Goal: Leave review/rating: Share an evaluation or opinion about a product, service, or content

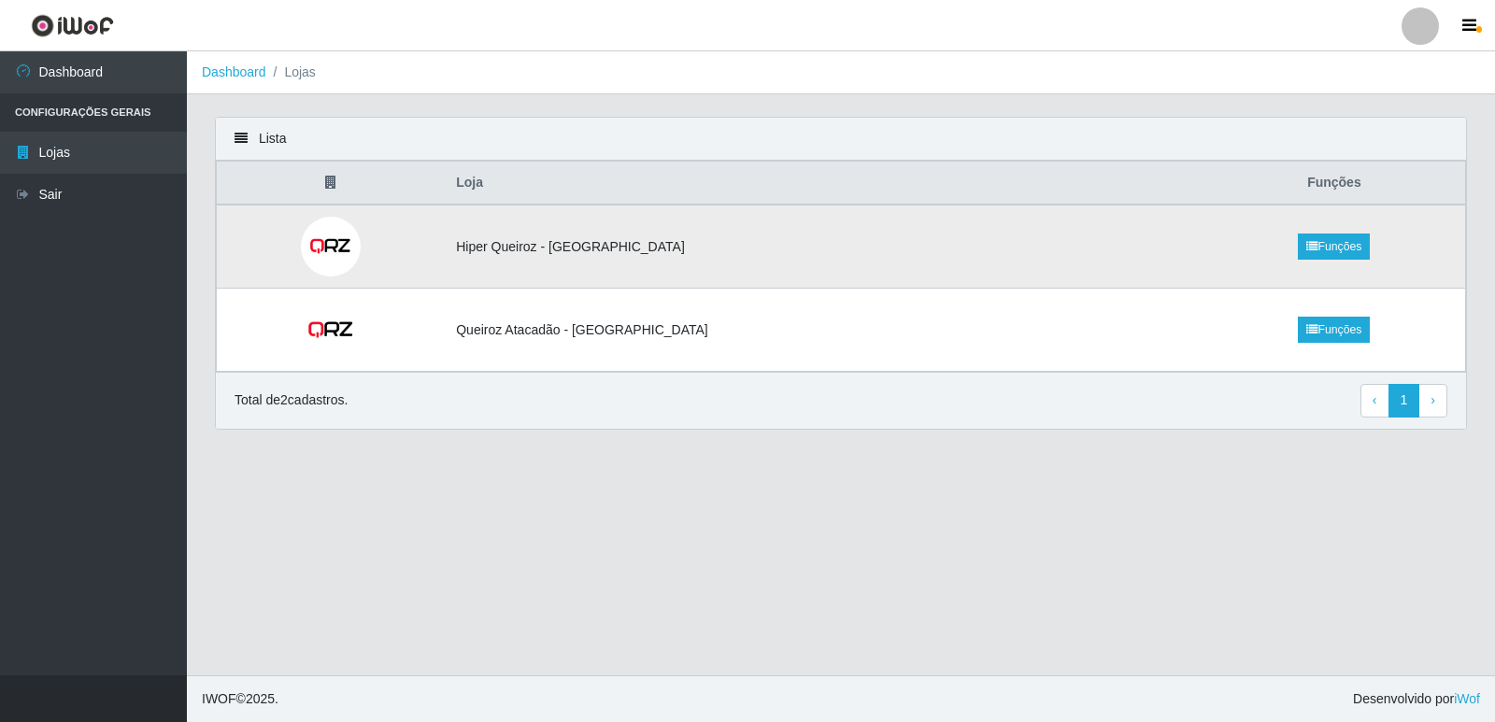
click at [675, 255] on td "Hiper Queiroz - [GEOGRAPHIC_DATA]" at bounding box center [824, 247] width 759 height 84
click at [590, 251] on td "Hiper Queiroz - [GEOGRAPHIC_DATA]" at bounding box center [824, 247] width 759 height 84
click at [680, 241] on td "Hiper Queiroz - [GEOGRAPHIC_DATA]" at bounding box center [824, 247] width 759 height 84
click at [235, 136] on icon at bounding box center [241, 138] width 13 height 13
click at [78, 153] on link "Lojas" at bounding box center [93, 153] width 187 height 42
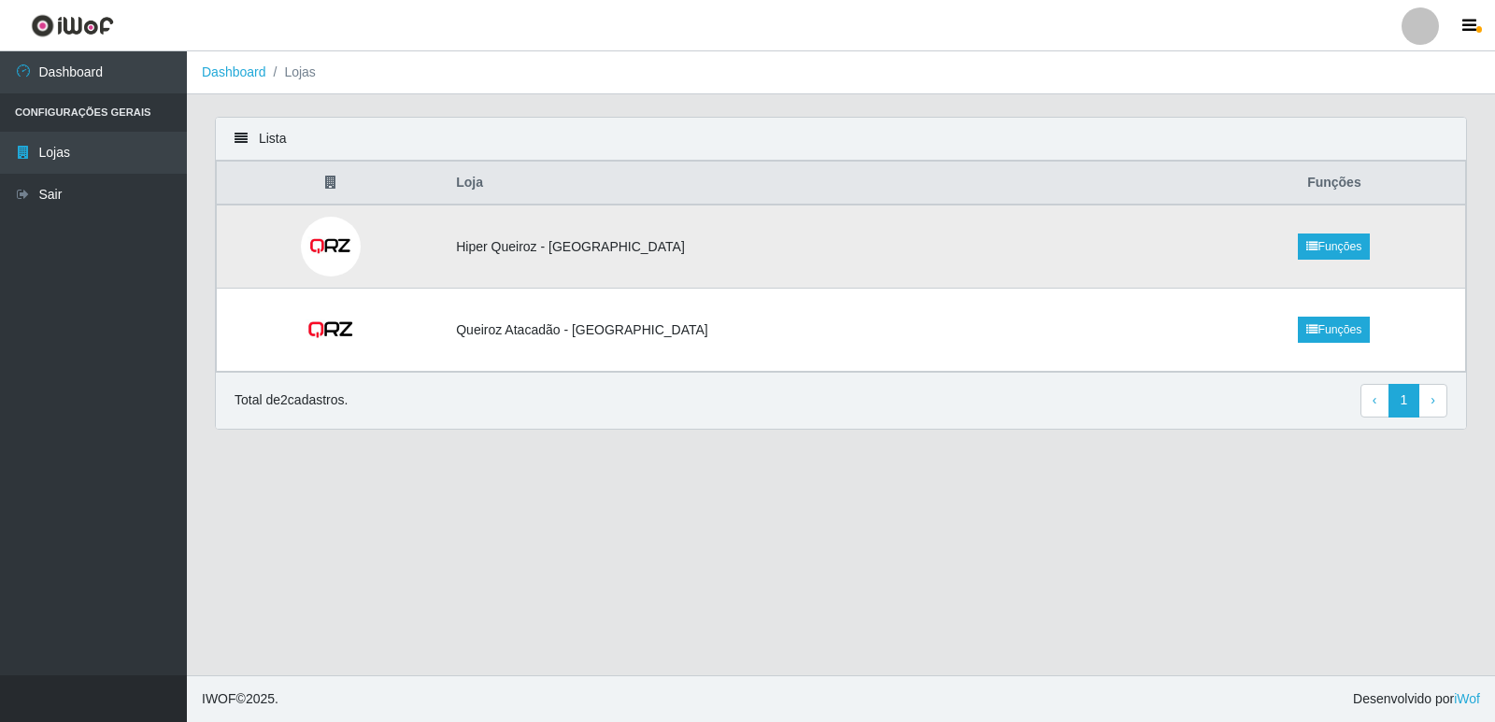
click at [633, 246] on td "Hiper Queiroz - [GEOGRAPHIC_DATA]" at bounding box center [824, 247] width 759 height 84
click at [690, 231] on td "Hiper Queiroz - [GEOGRAPHIC_DATA]" at bounding box center [824, 247] width 759 height 84
click at [699, 247] on td "Hiper Queiroz - [GEOGRAPHIC_DATA]" at bounding box center [824, 247] width 759 height 84
click at [355, 245] on img at bounding box center [331, 247] width 66 height 60
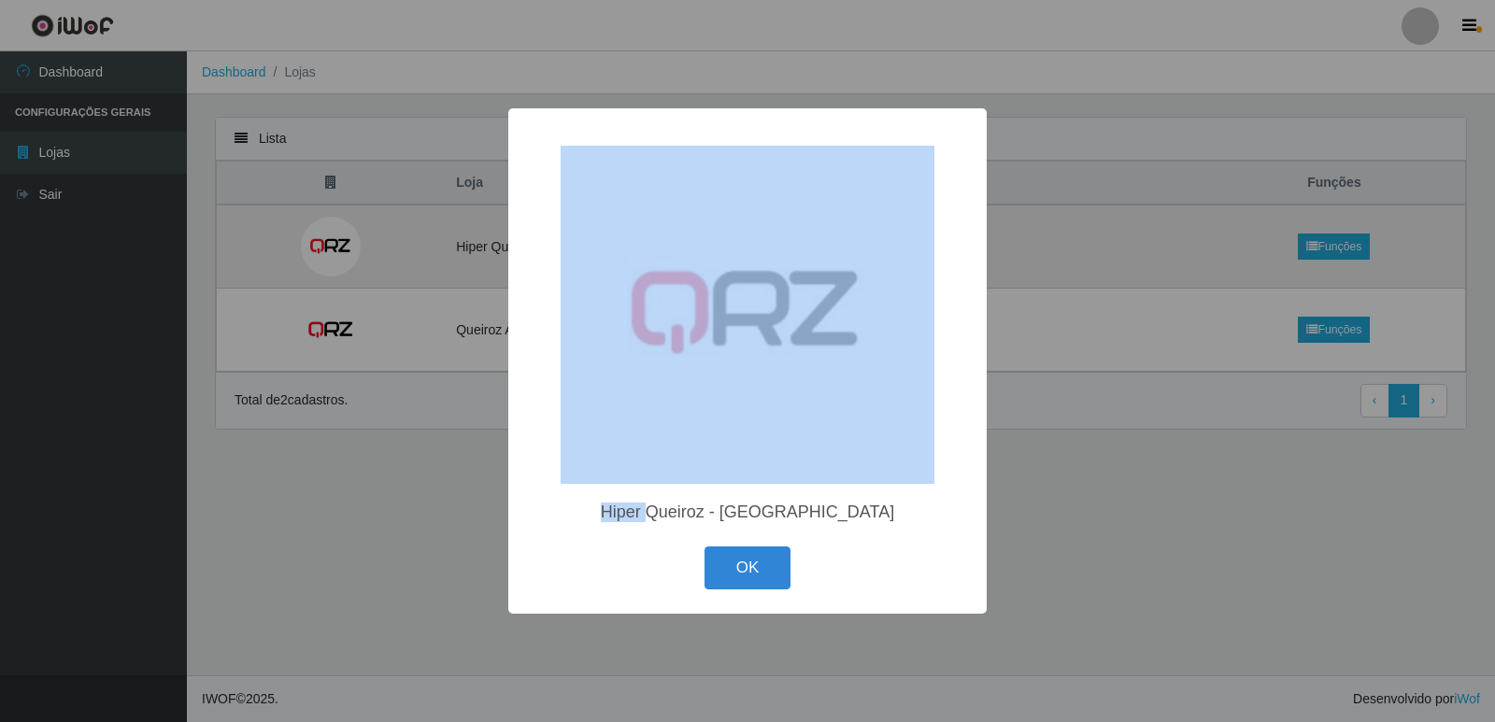
click at [355, 245] on div "× Hiper Queiroz - São Bento OK Cancel" at bounding box center [747, 361] width 1495 height 722
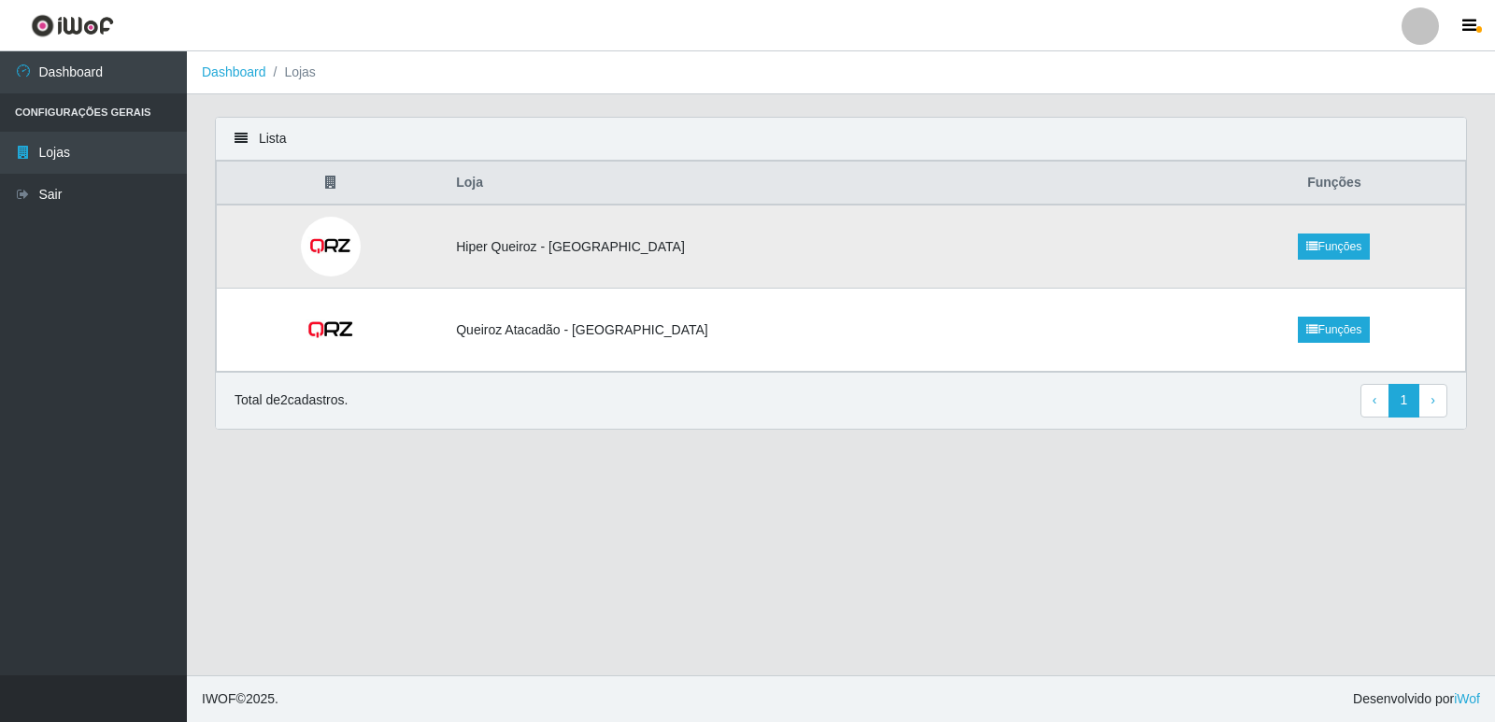
click at [355, 245] on img at bounding box center [331, 247] width 66 height 60
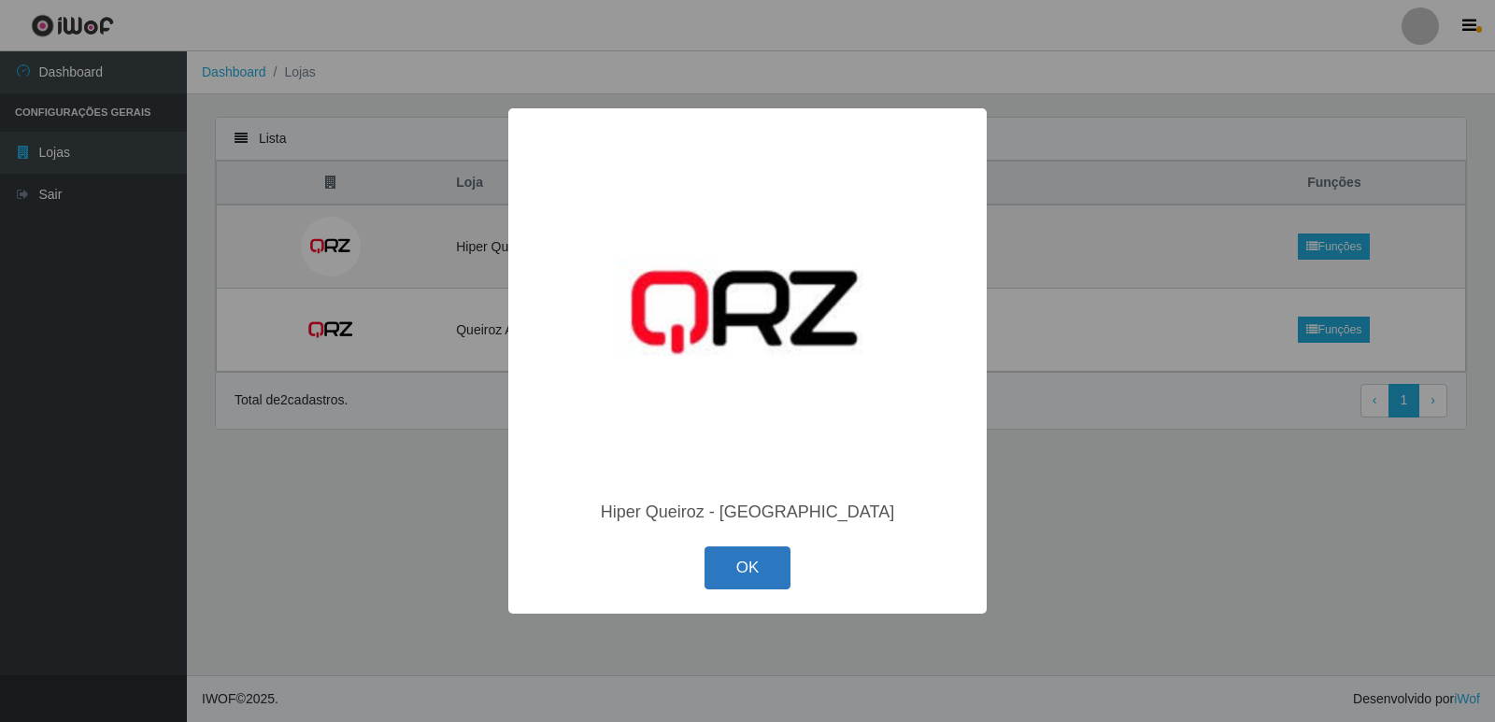
click at [744, 572] on button "OK" at bounding box center [747, 569] width 87 height 44
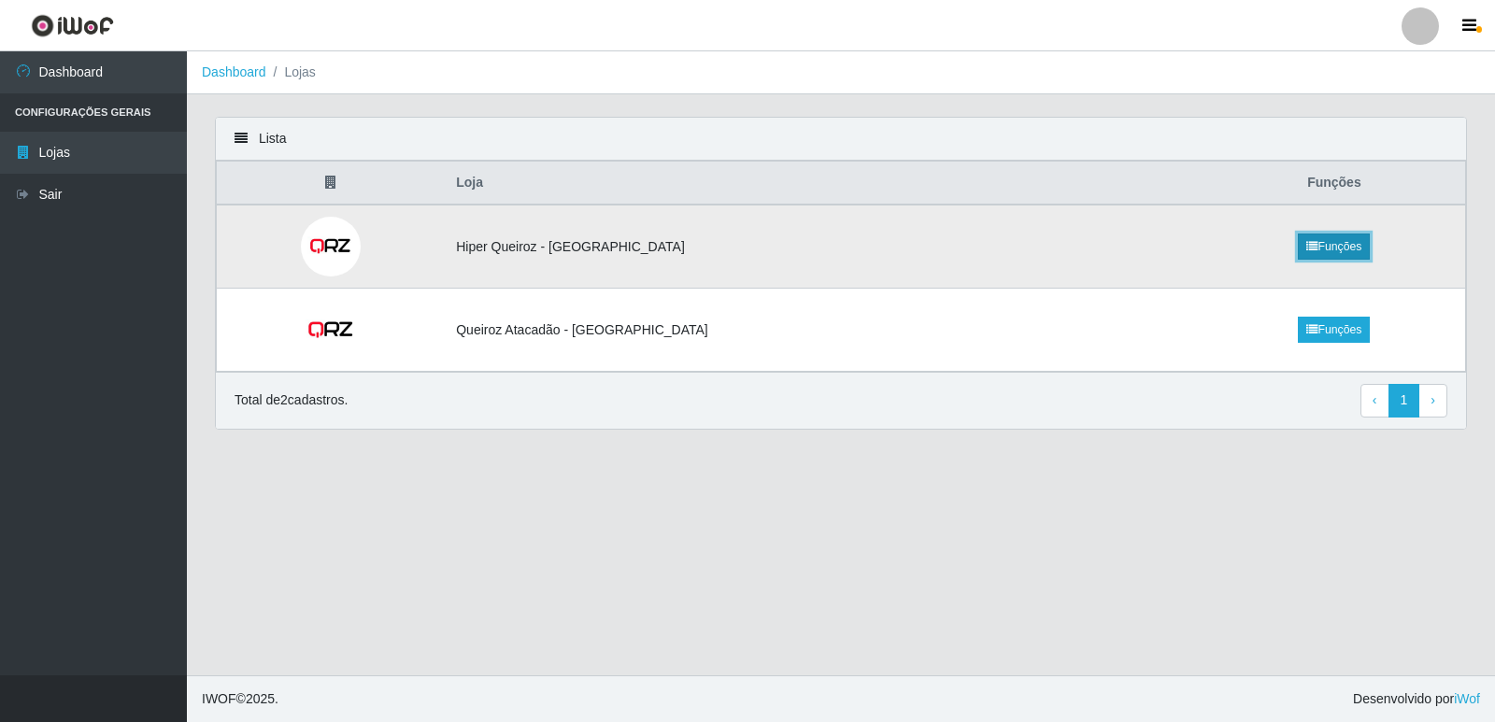
click at [1315, 250] on link "Funções" at bounding box center [1334, 247] width 72 height 26
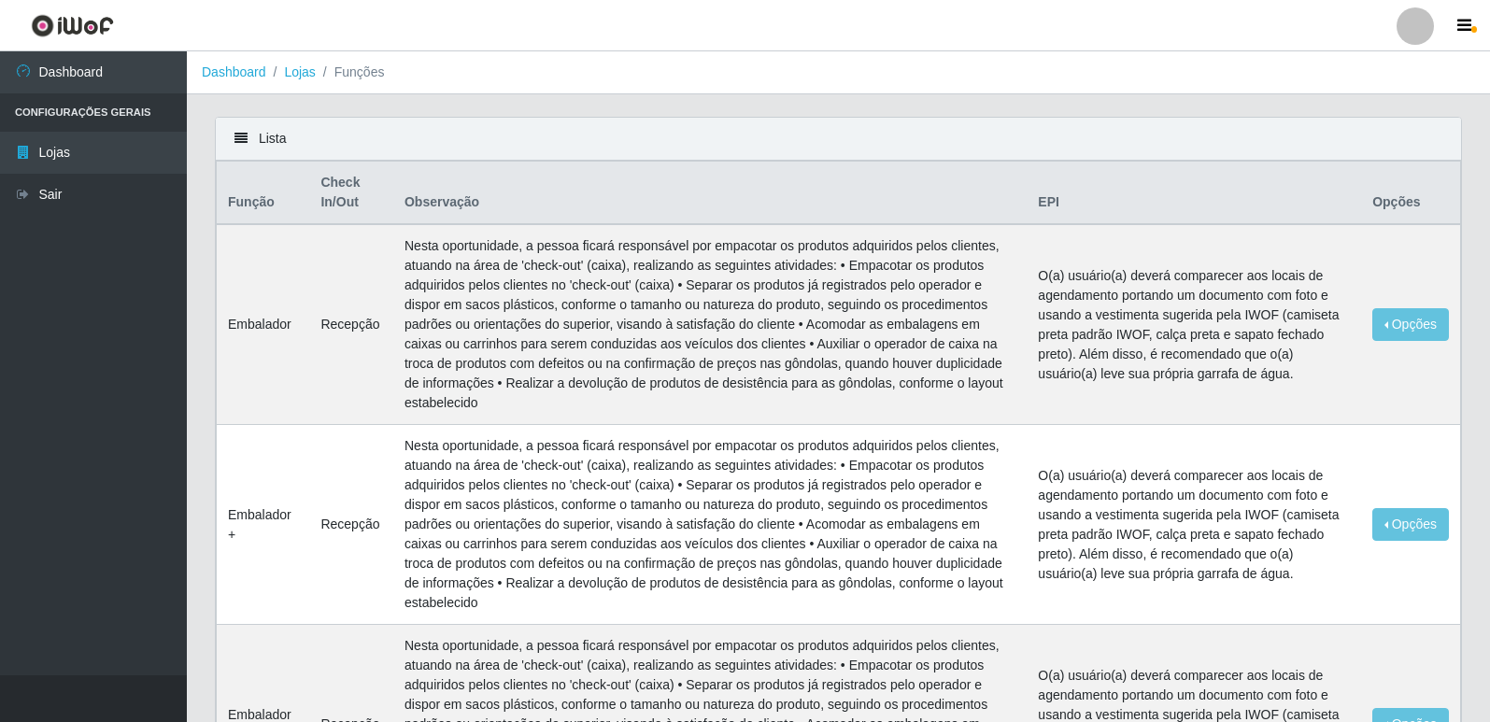
click at [43, 425] on ul "Dashboard Configurações Gerais Lojas Sair" at bounding box center [93, 363] width 187 height 624
click at [242, 135] on icon at bounding box center [241, 138] width 13 height 13
click at [296, 72] on link "Lojas" at bounding box center [299, 71] width 31 height 15
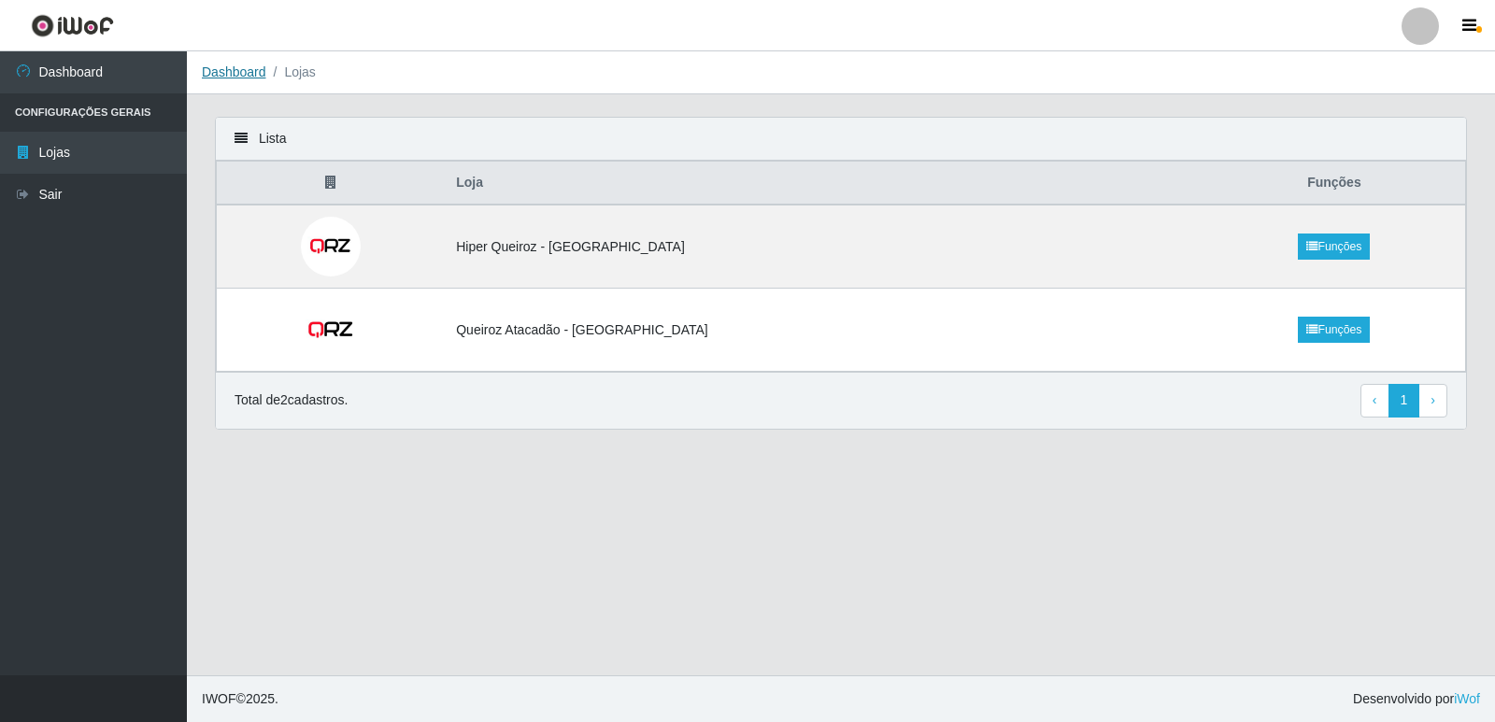
click at [236, 69] on link "Dashboard" at bounding box center [234, 71] width 64 height 15
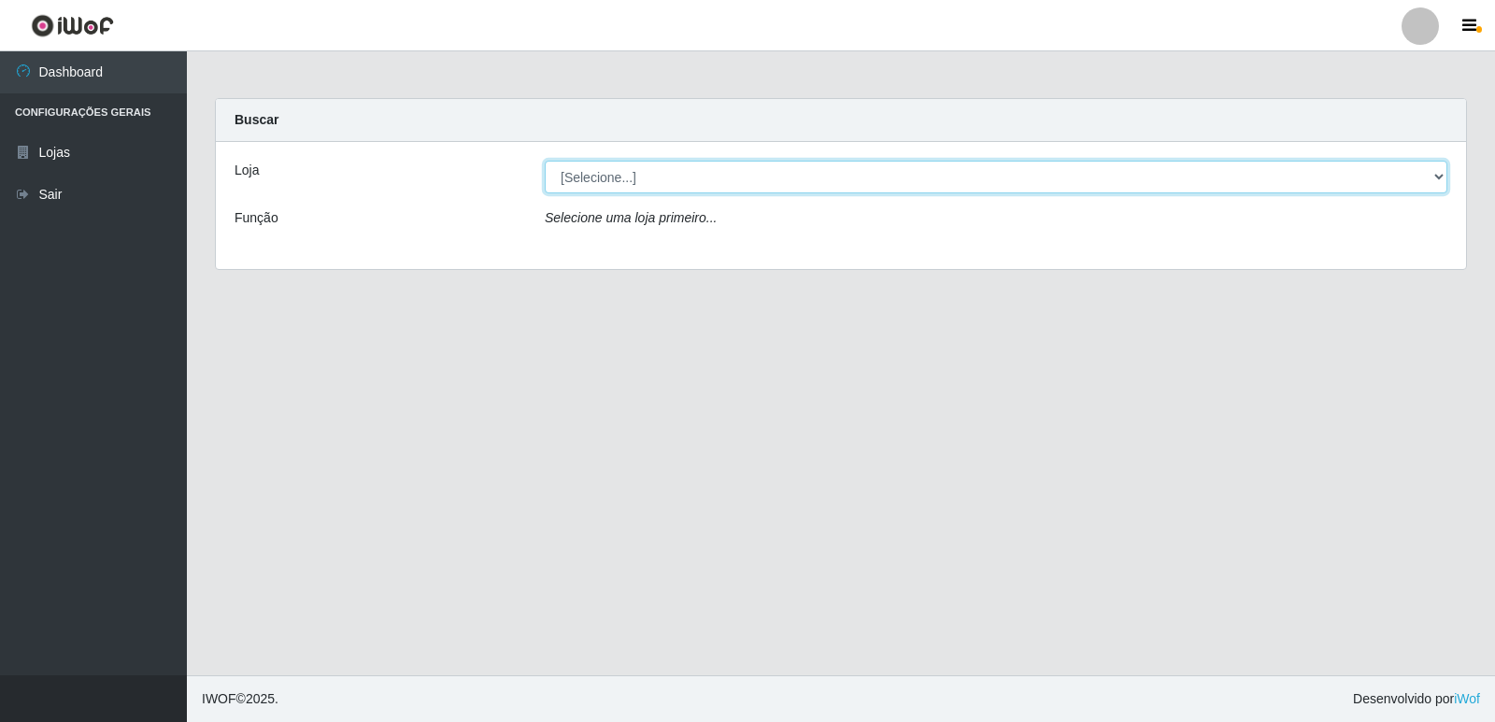
click at [647, 175] on select "[Selecione...] Hiper Queiroz - [GEOGRAPHIC_DATA] [GEOGRAPHIC_DATA] [GEOGRAPHIC_…" at bounding box center [996, 177] width 903 height 33
select select "516"
click at [545, 161] on select "[Selecione...] Hiper Queiroz - [GEOGRAPHIC_DATA] [GEOGRAPHIC_DATA] [GEOGRAPHIC_…" at bounding box center [996, 177] width 903 height 33
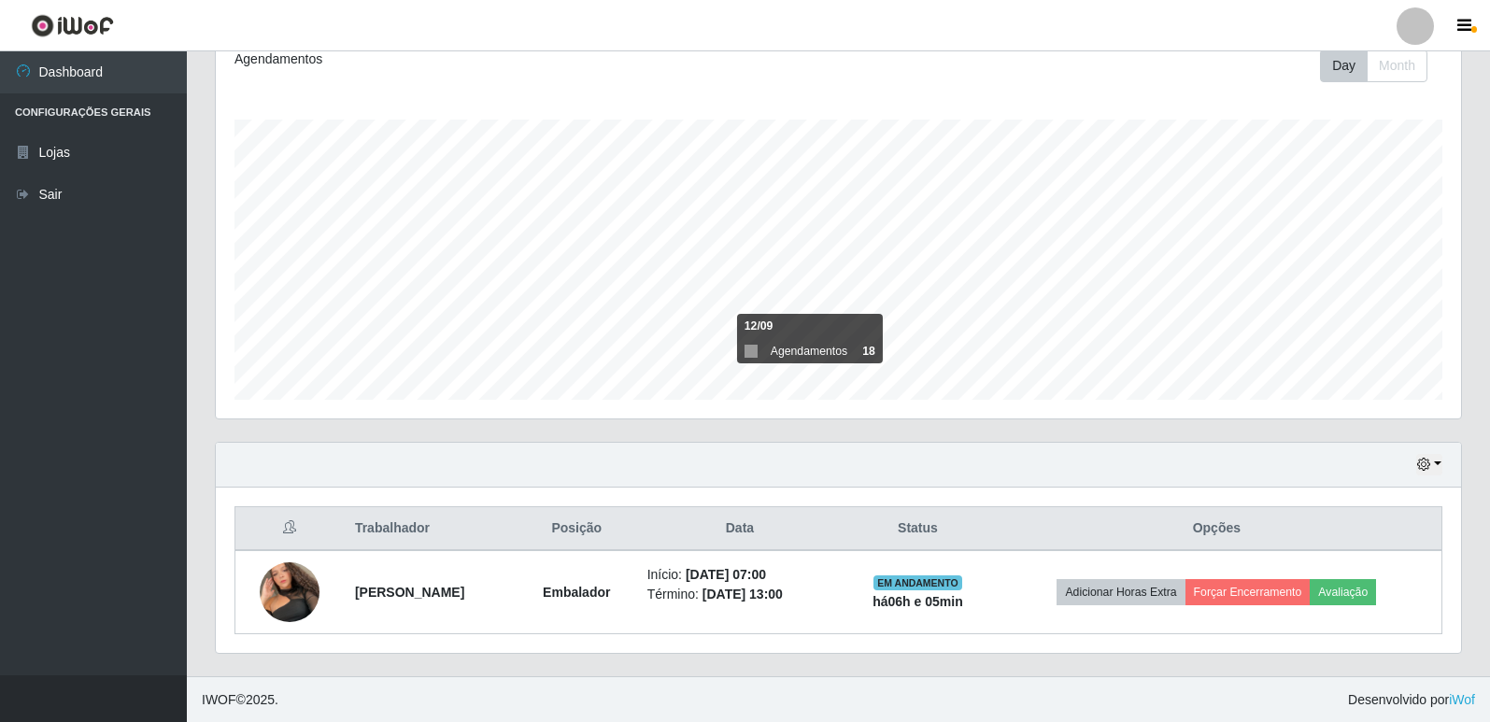
scroll to position [269, 0]
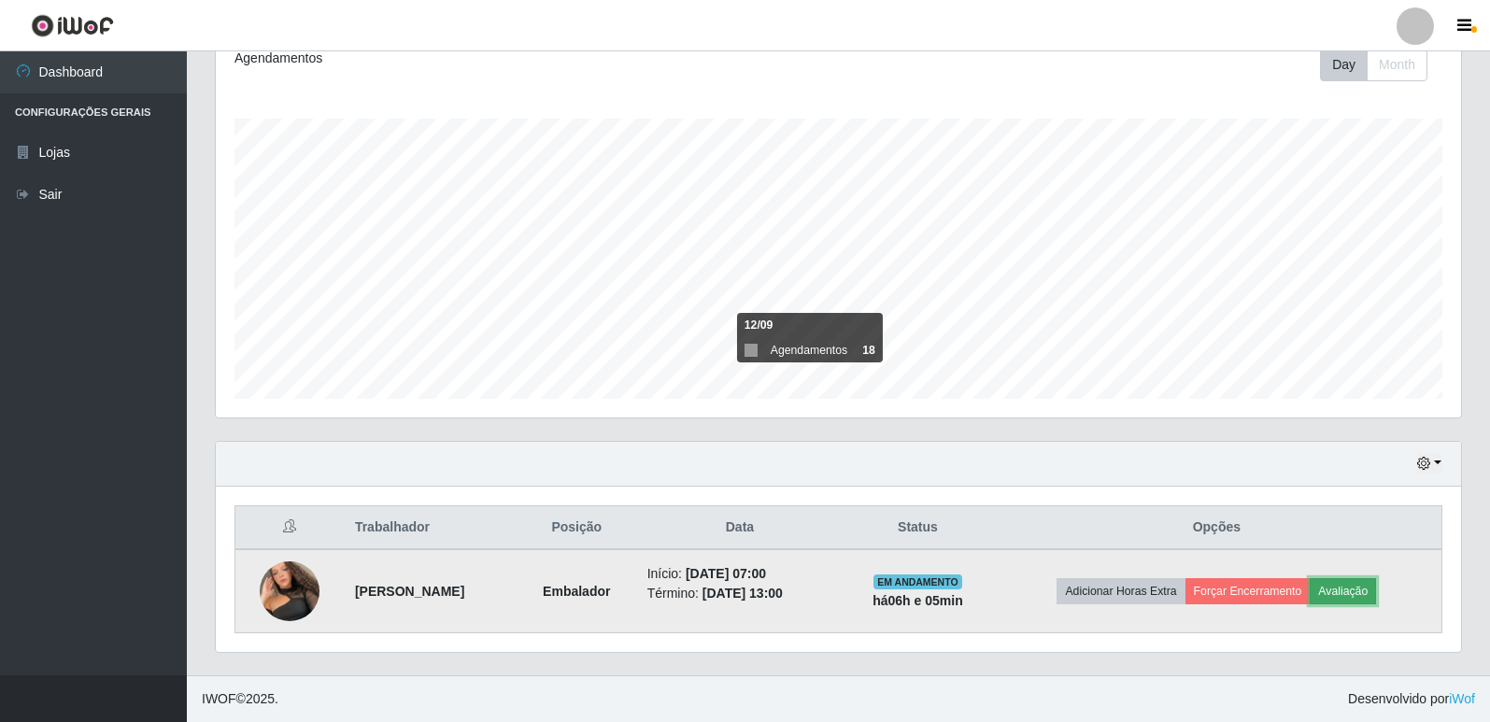
click at [1358, 597] on button "Avaliação" at bounding box center [1343, 591] width 66 height 26
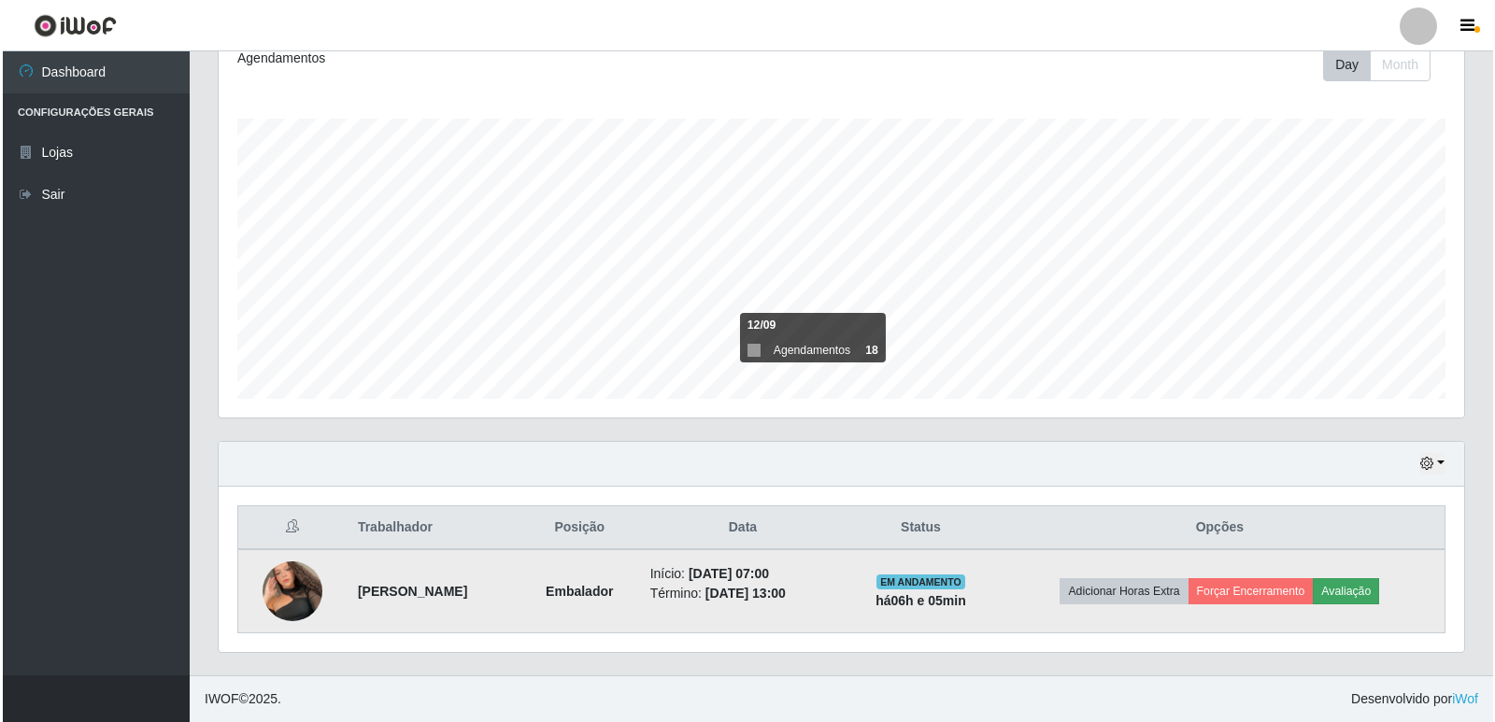
scroll to position [388, 1236]
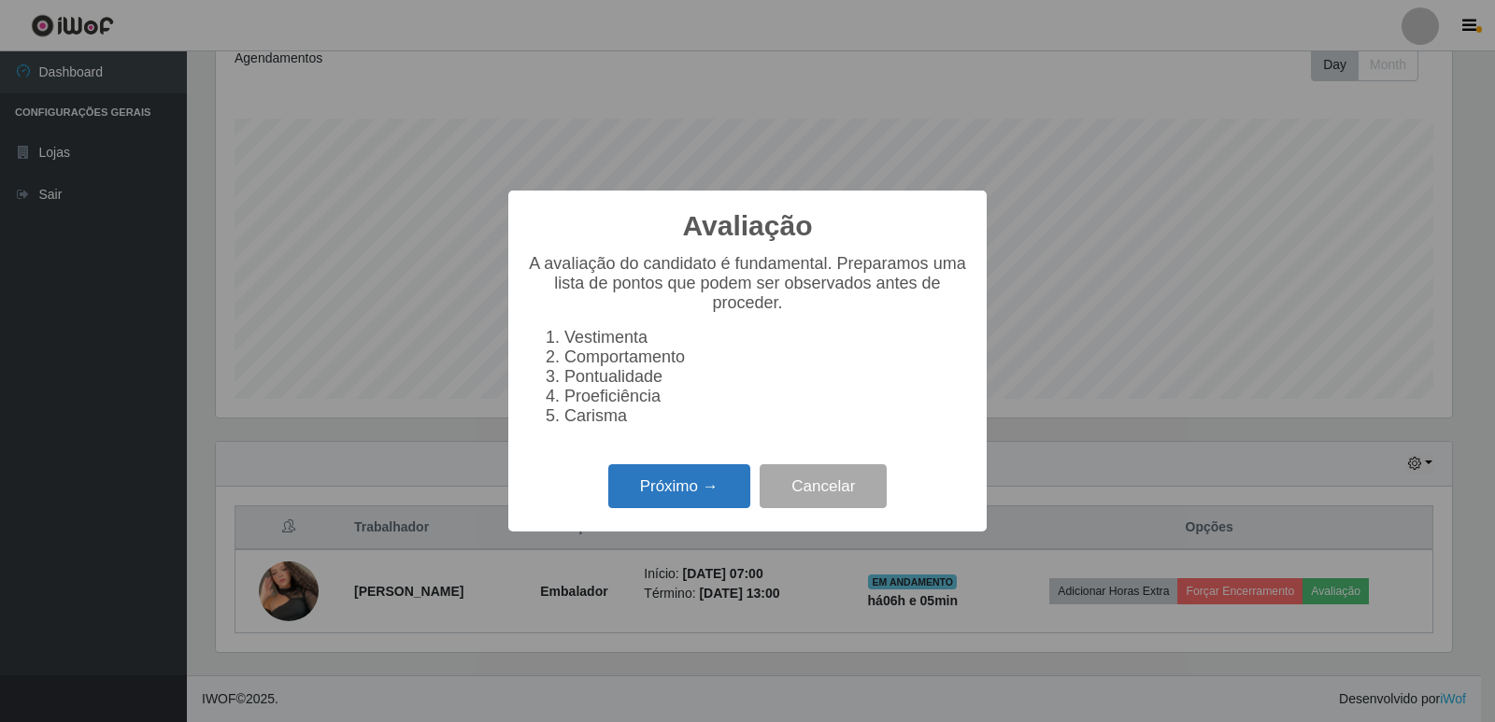
click at [696, 506] on button "Próximo →" at bounding box center [679, 486] width 142 height 44
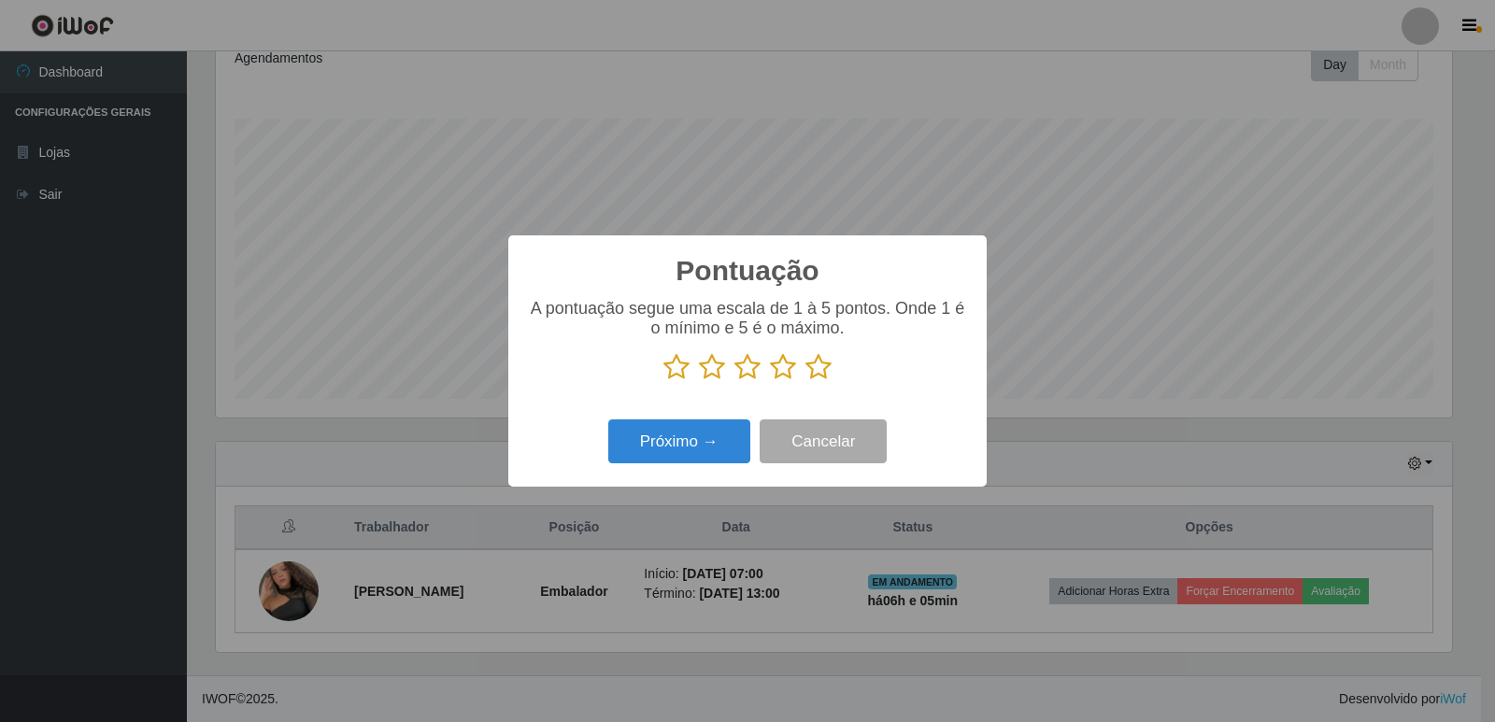
scroll to position [933901, 933052]
click at [820, 365] on icon at bounding box center [818, 367] width 26 height 28
click at [805, 381] on input "radio" at bounding box center [805, 381] width 0 height 0
click at [716, 434] on button "Próximo →" at bounding box center [679, 441] width 142 height 44
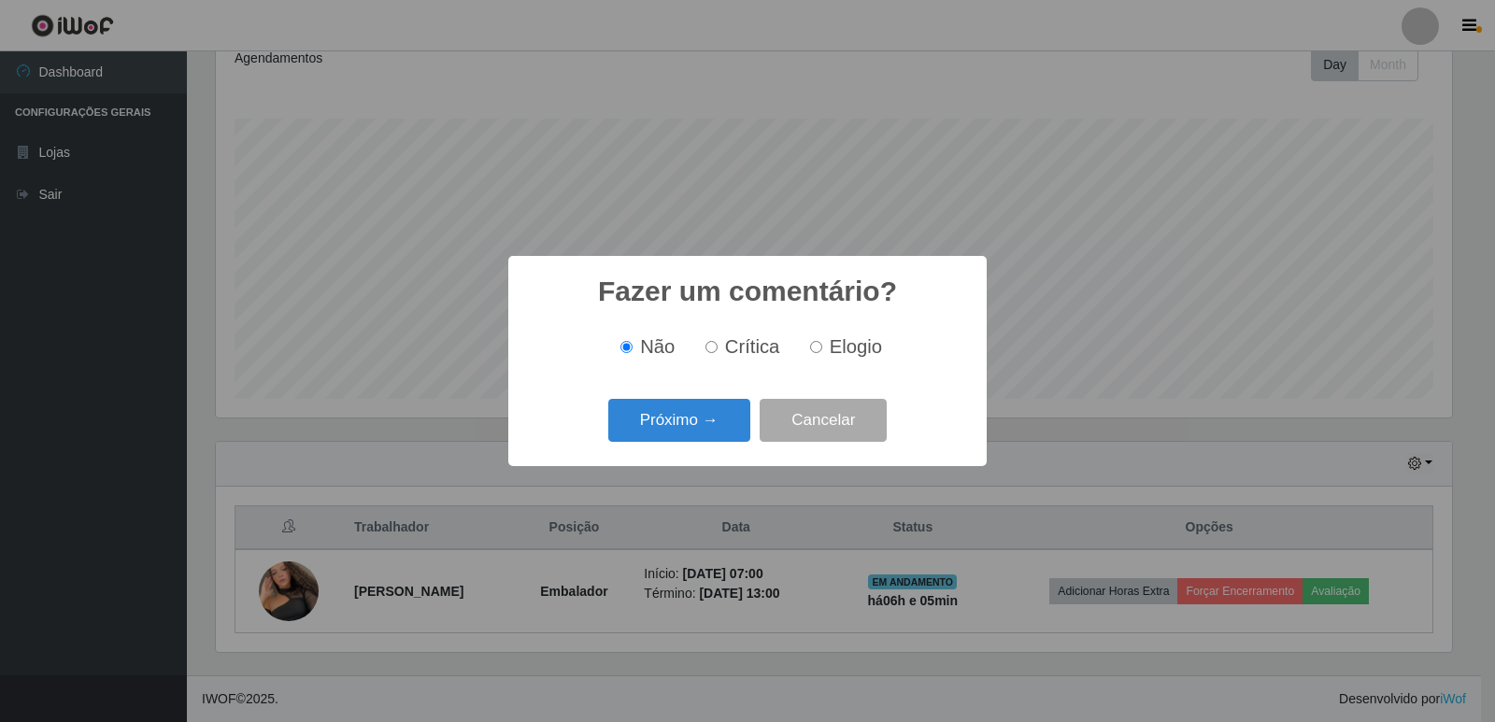
click at [814, 346] on input "Elogio" at bounding box center [816, 347] width 12 height 12
radio input "true"
click at [689, 429] on button "Próximo →" at bounding box center [679, 421] width 142 height 44
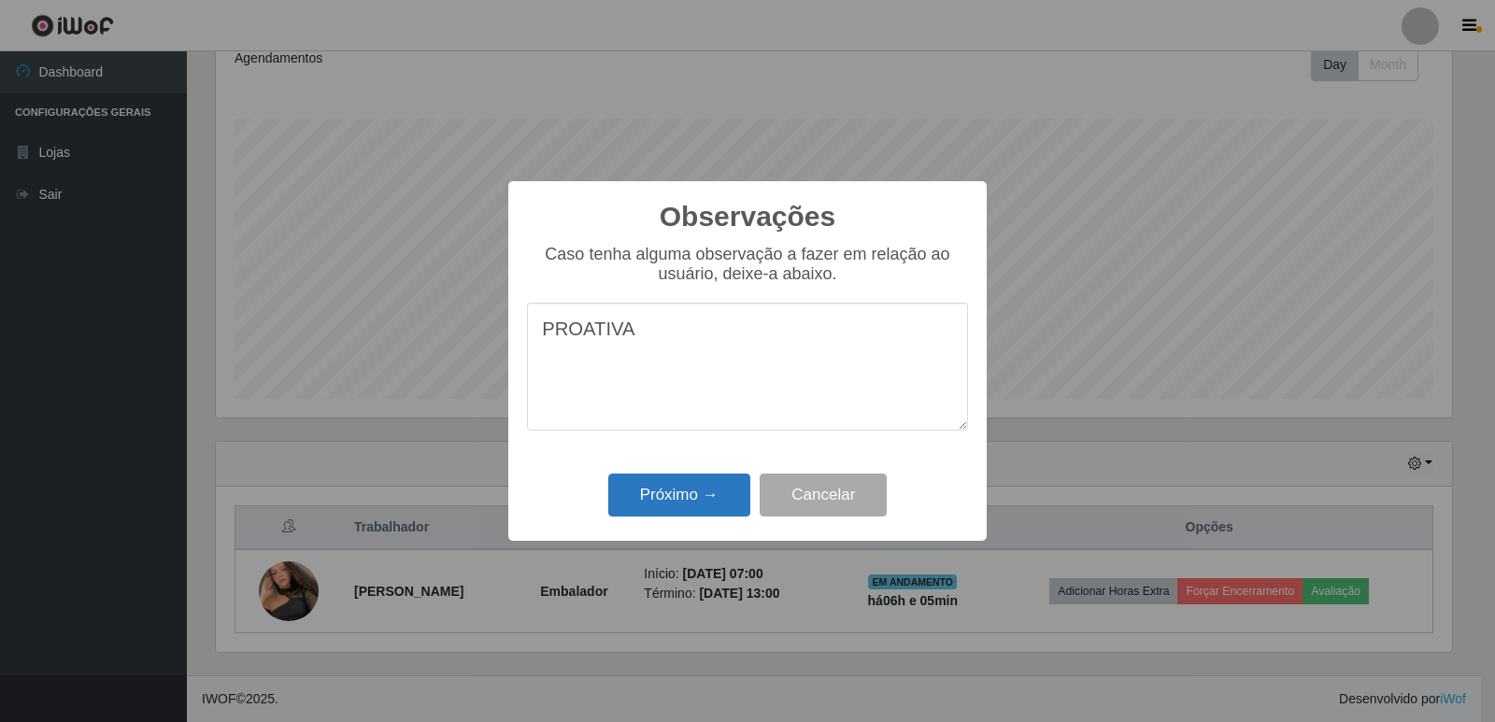
type textarea "PROATIVA"
click at [717, 495] on button "Próximo →" at bounding box center [679, 496] width 142 height 44
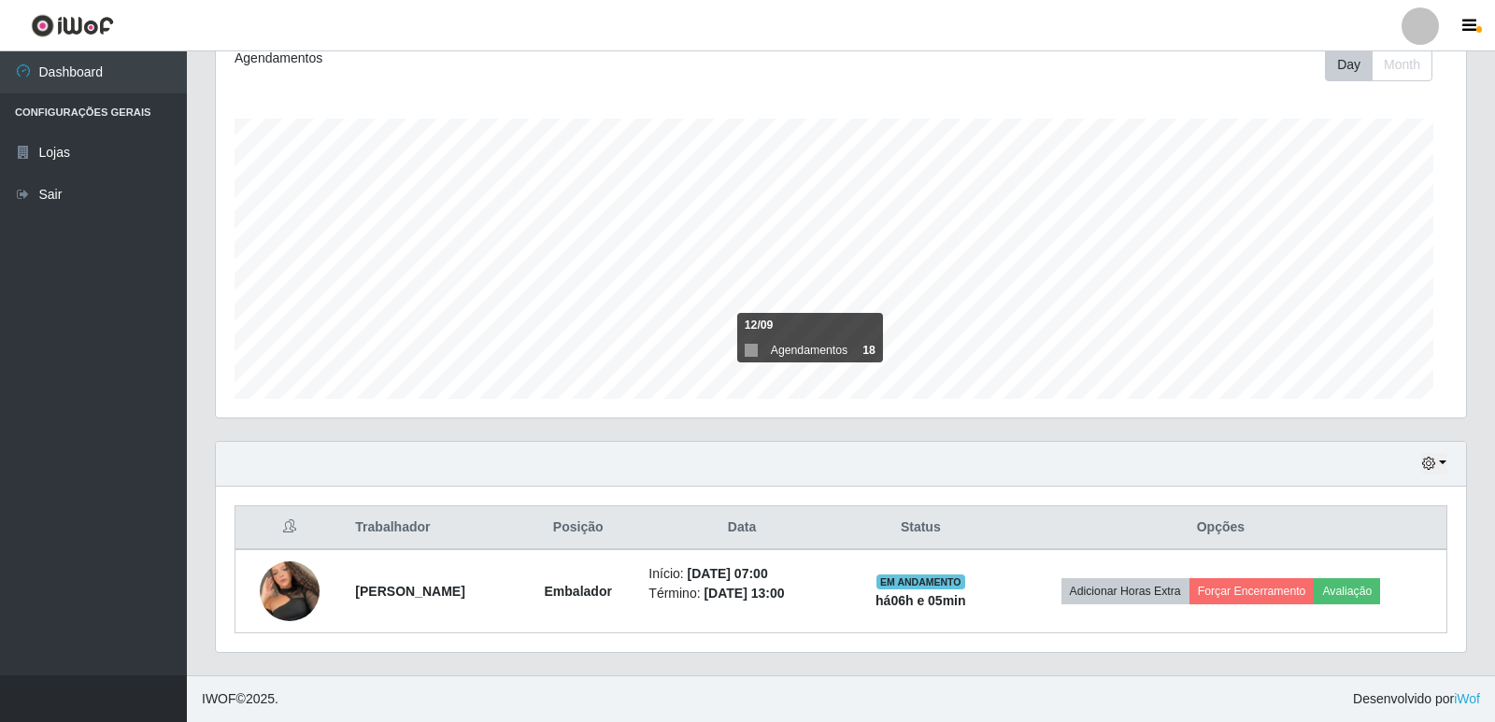
scroll to position [388, 1245]
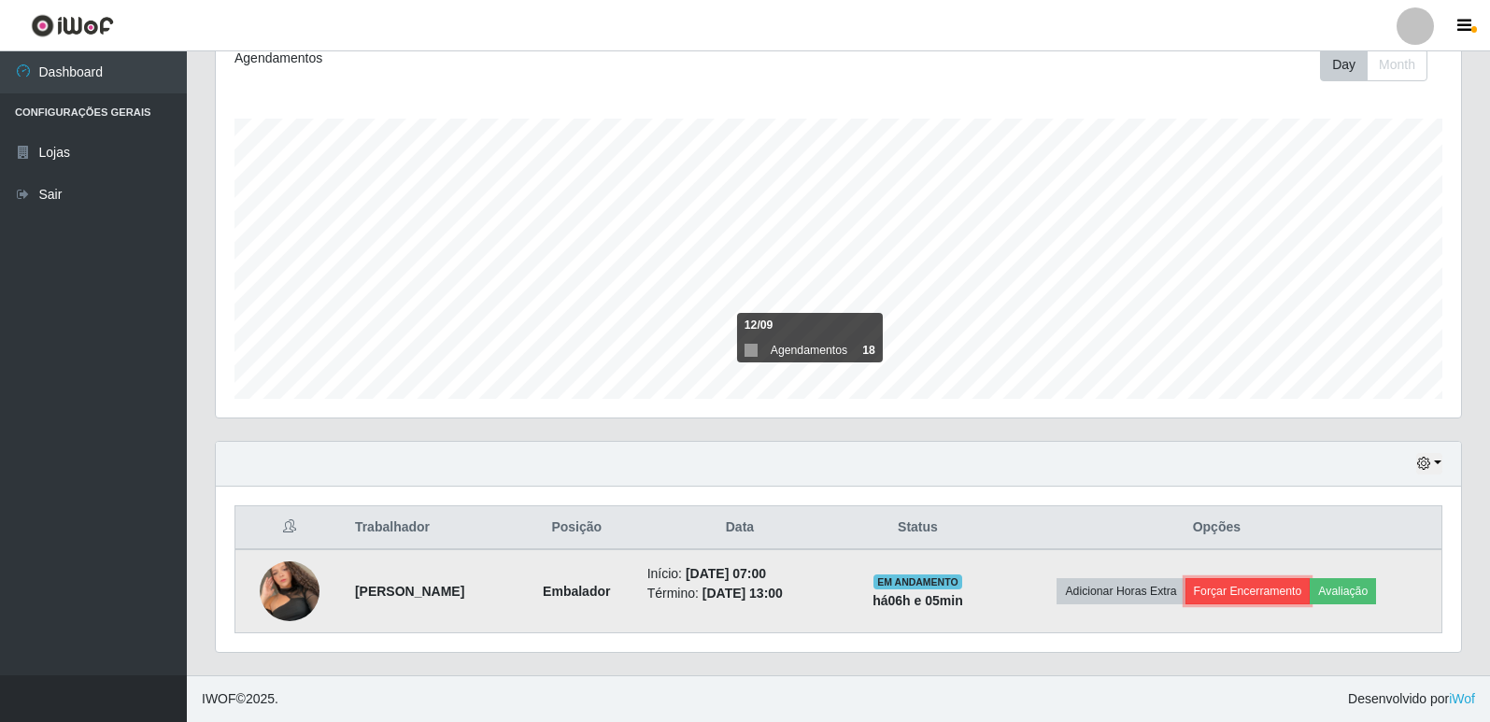
click at [1261, 593] on button "Forçar Encerramento" at bounding box center [1248, 591] width 125 height 26
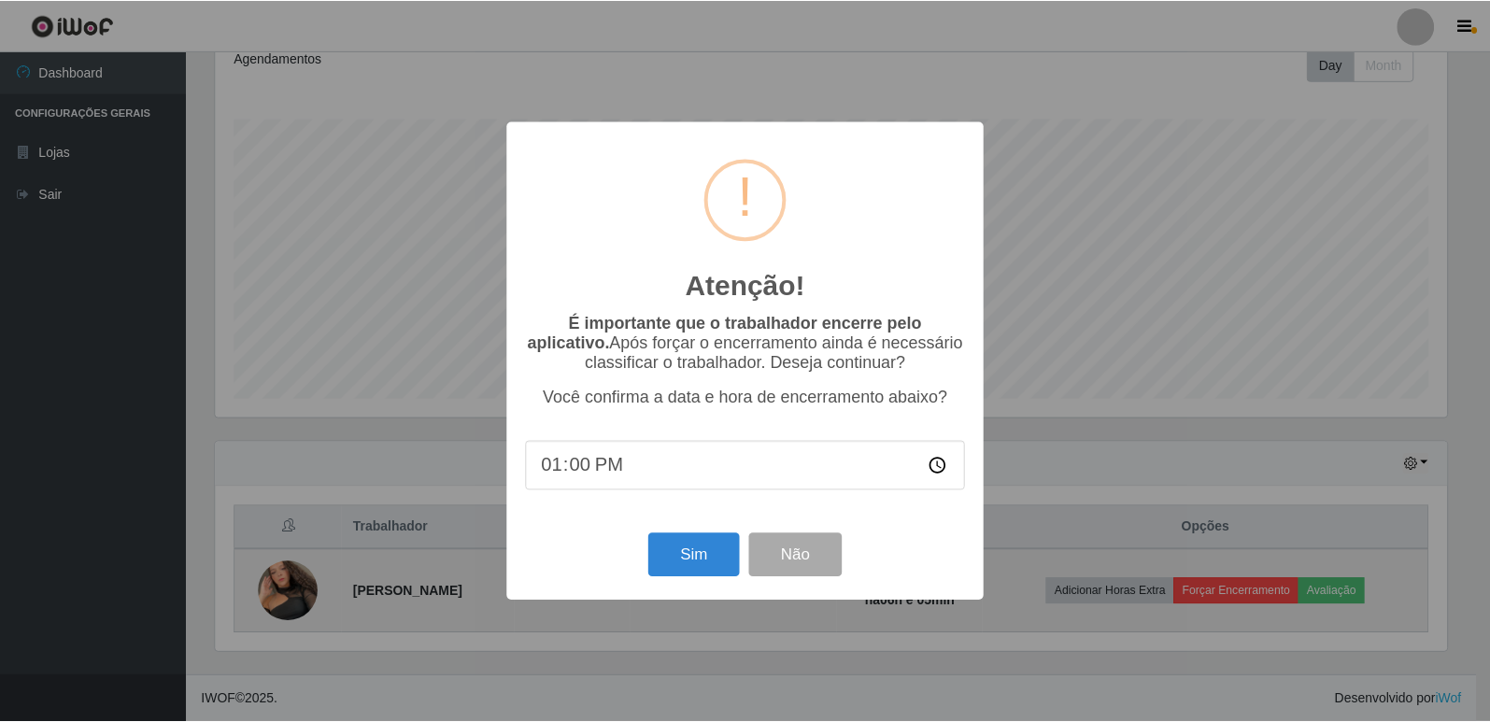
scroll to position [388, 1236]
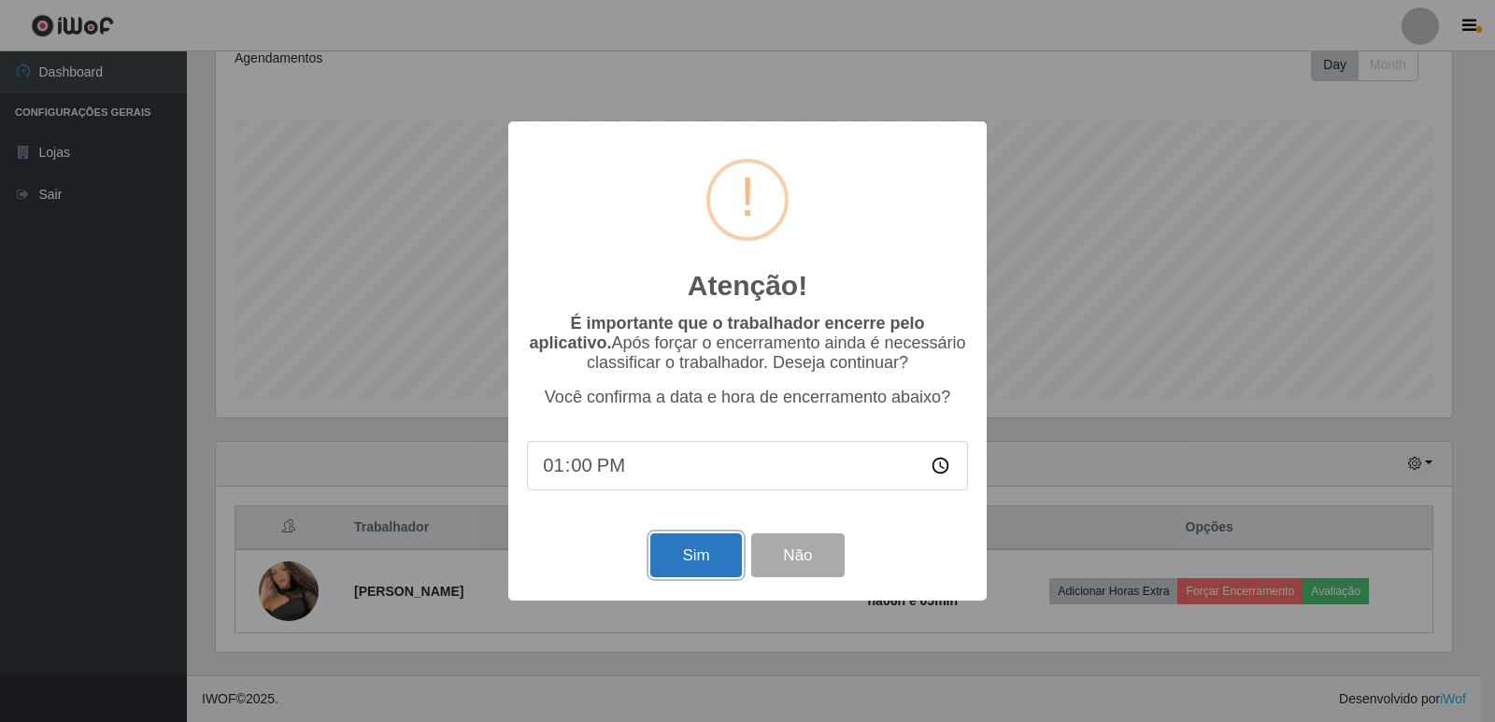
click at [662, 568] on button "Sim" at bounding box center [695, 555] width 91 height 44
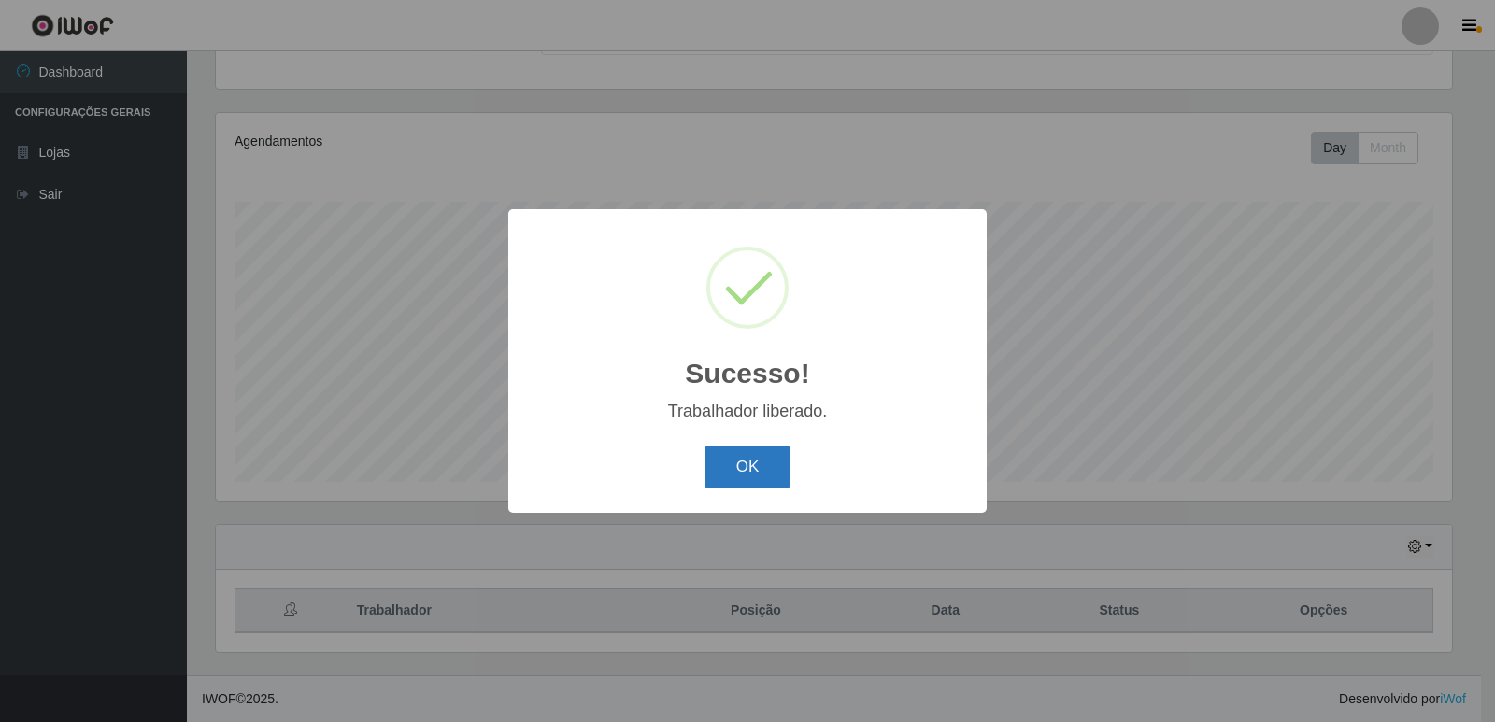
click at [761, 476] on button "OK" at bounding box center [747, 468] width 87 height 44
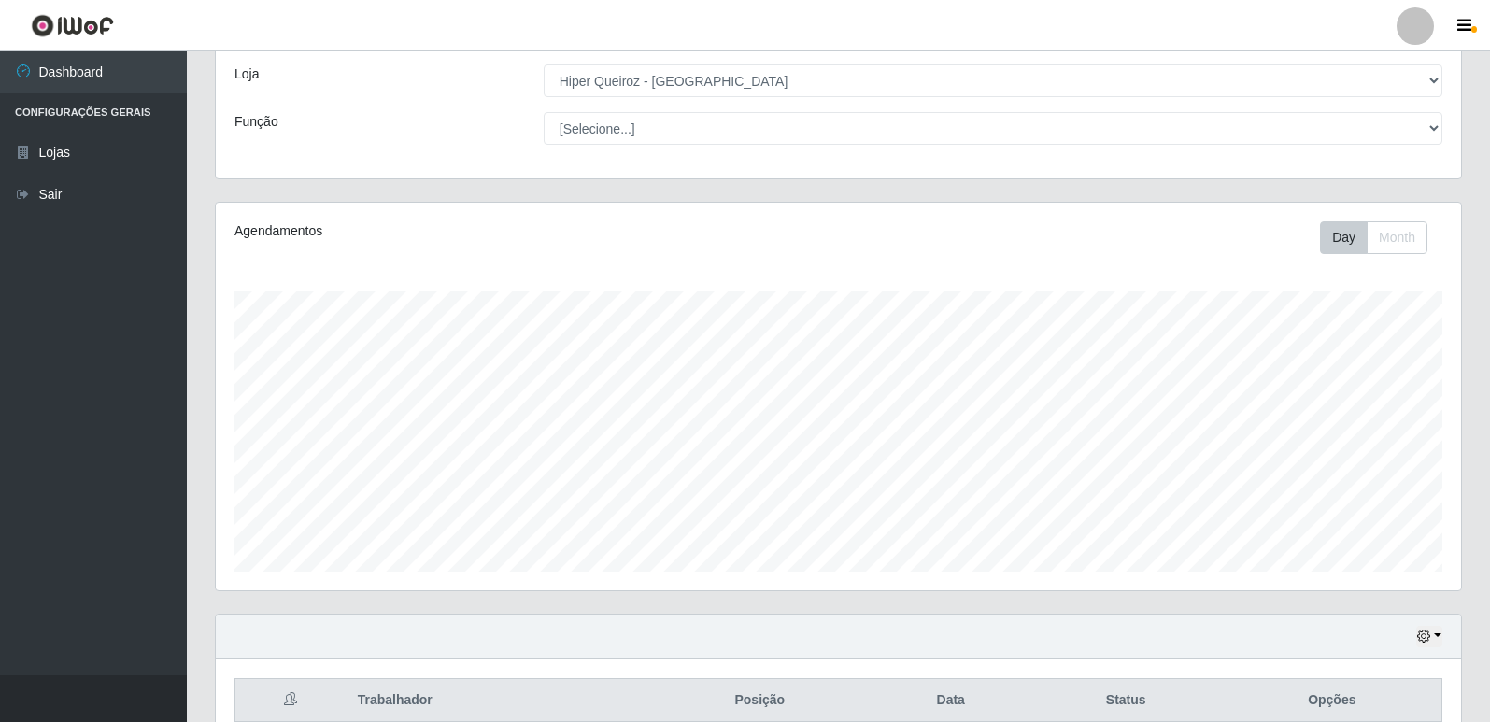
scroll to position [186, 0]
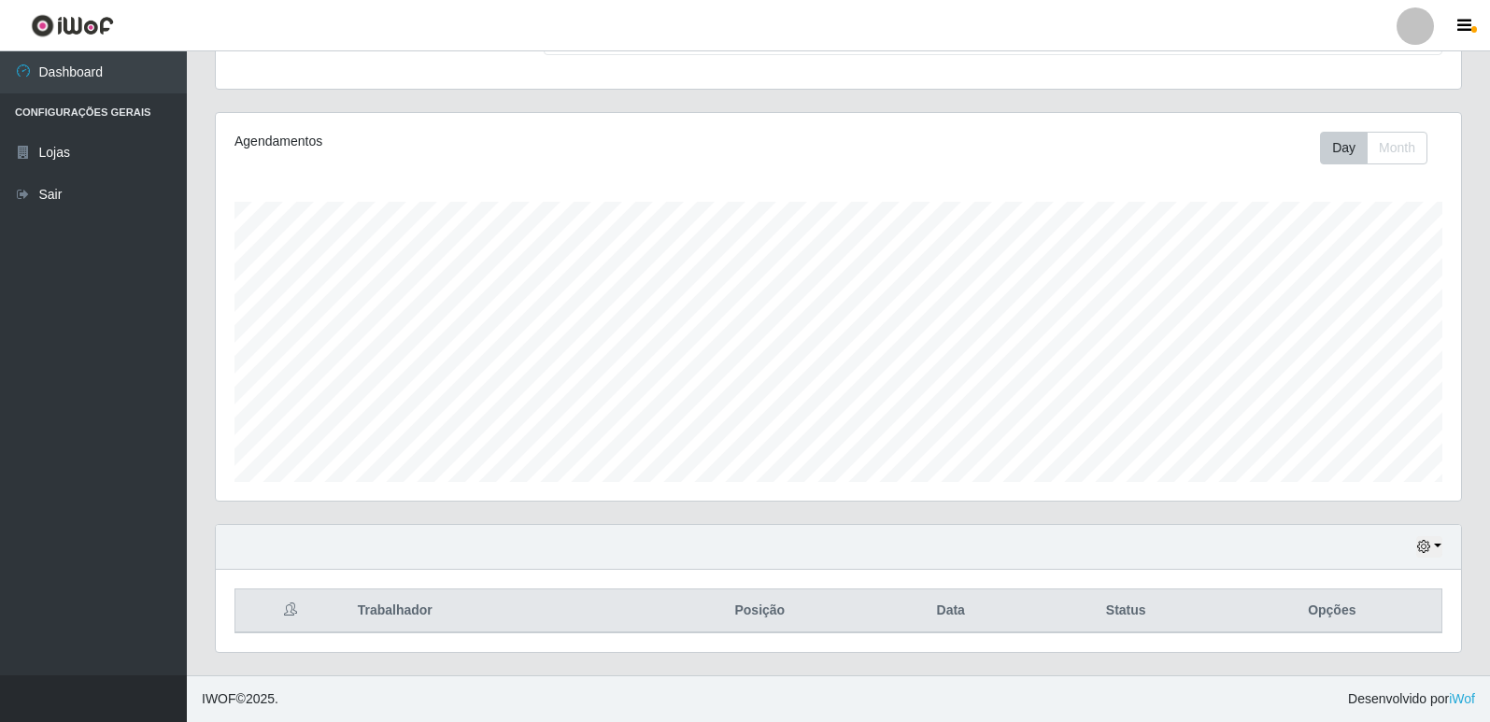
click at [1004, 98] on div "Carregando... Buscar Recarregando em 20 segundos... Loja [Selecione...] Hiper Q…" at bounding box center [838, 12] width 1275 height 200
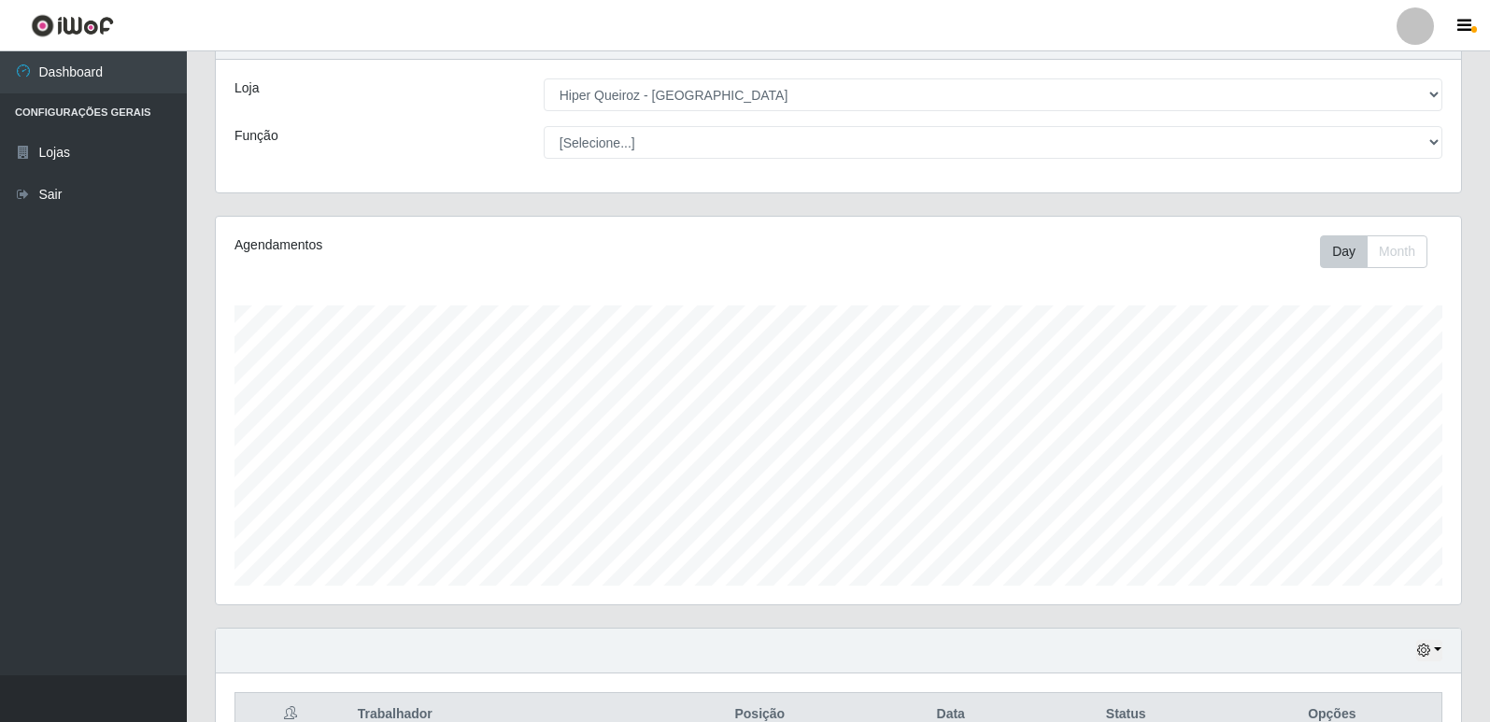
scroll to position [0, 0]
